Goal: Find specific page/section: Find specific page/section

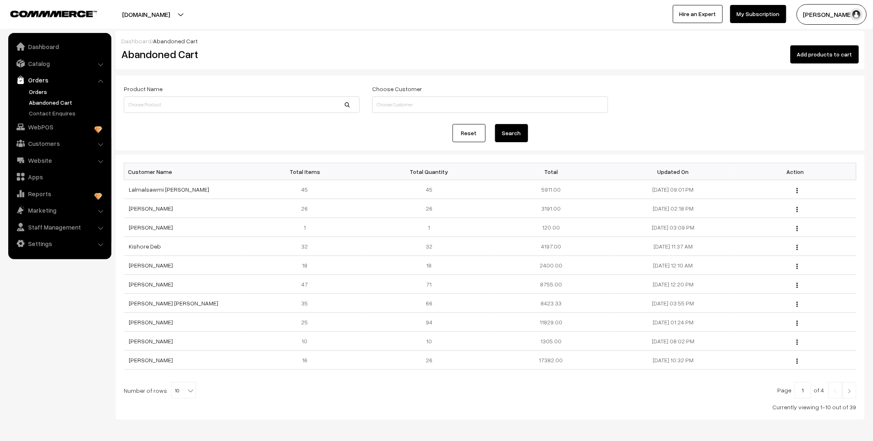
click at [38, 90] on link "Orders" at bounding box center [68, 91] width 82 height 9
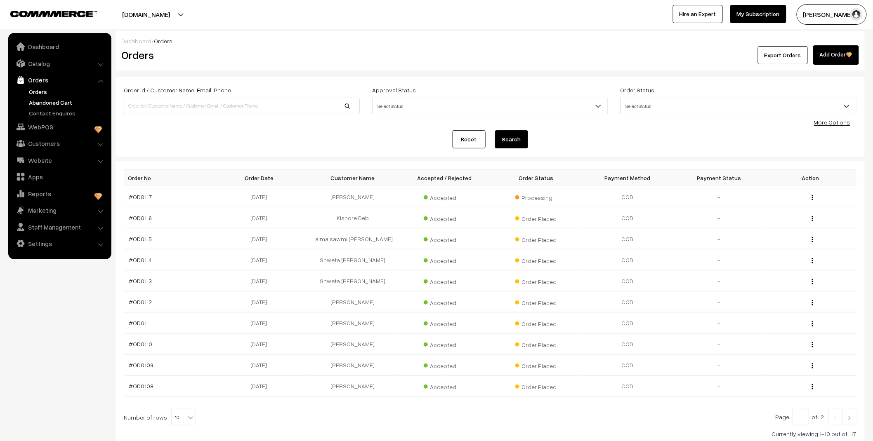
click at [54, 104] on link "Abandoned Cart" at bounding box center [68, 102] width 82 height 9
